Goal: Navigation & Orientation: Understand site structure

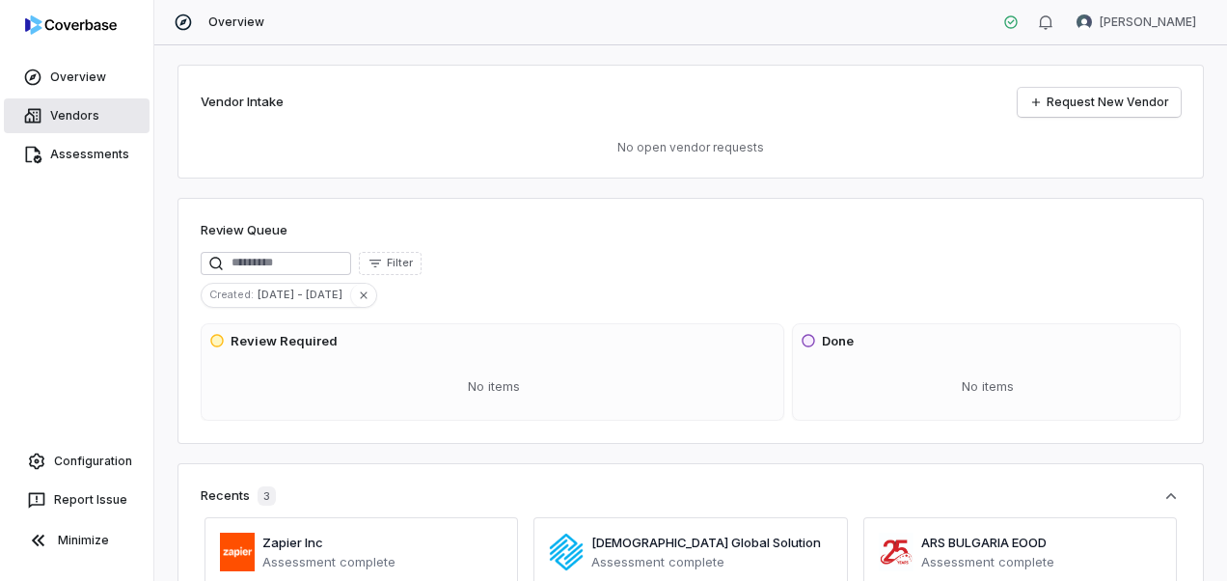
click at [58, 116] on link "Vendors" at bounding box center [77, 115] width 146 height 35
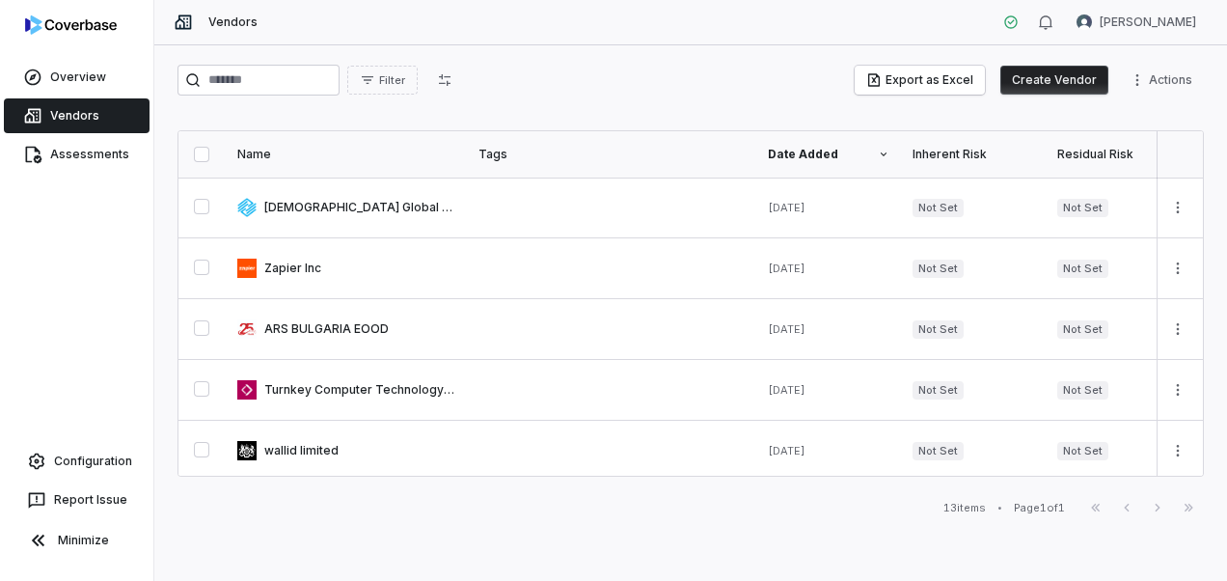
click at [116, 172] on div "Assessments" at bounding box center [76, 154] width 153 height 39
click at [95, 156] on link "Assessments" at bounding box center [77, 154] width 146 height 35
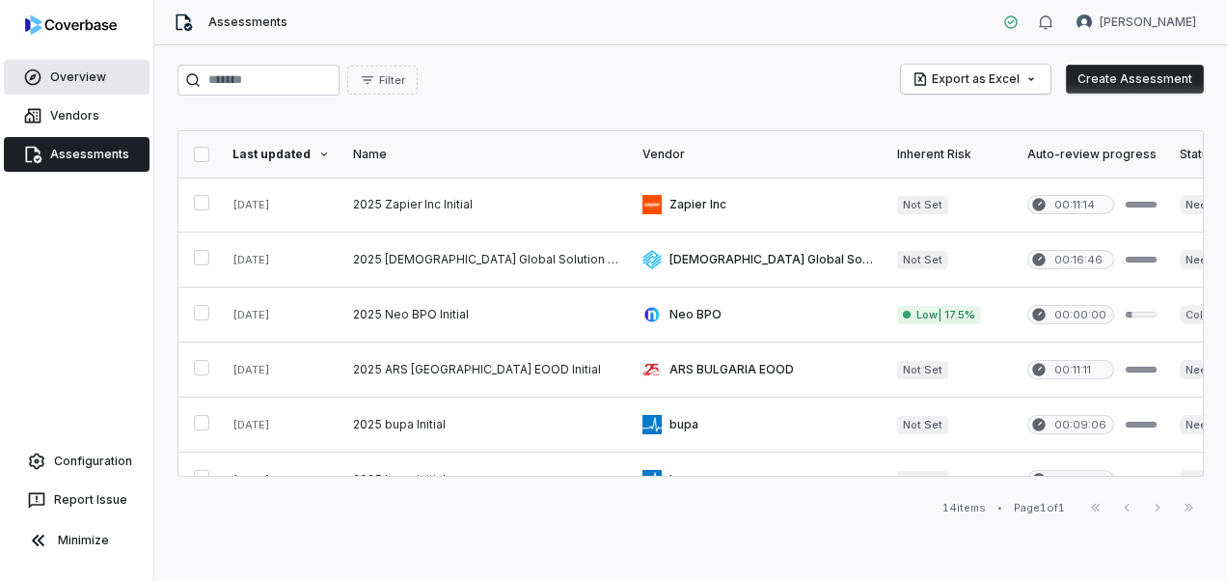
click at [59, 74] on link "Overview" at bounding box center [77, 77] width 146 height 35
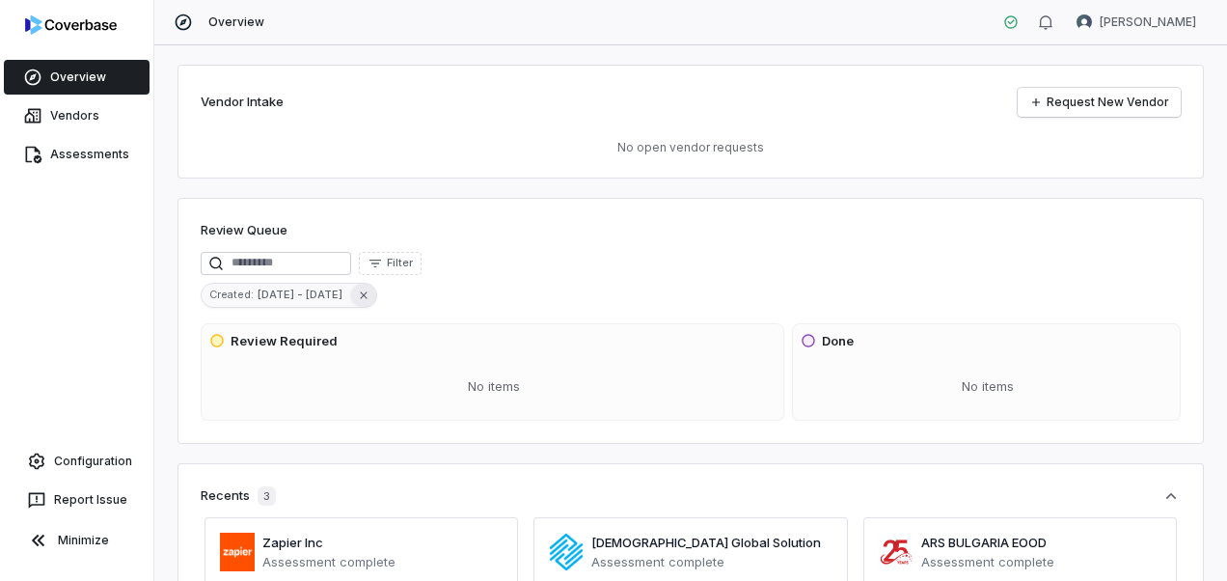
click at [360, 295] on icon "button" at bounding box center [363, 294] width 7 height 7
